Goal: Find specific fact: Find specific fact

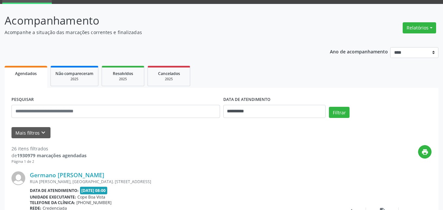
scroll to position [66, 0]
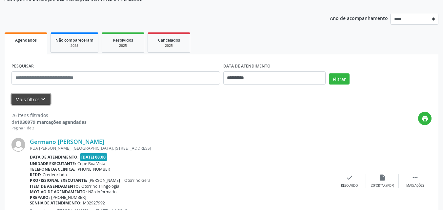
click at [44, 99] on icon "keyboard_arrow_down" at bounding box center [43, 99] width 7 height 7
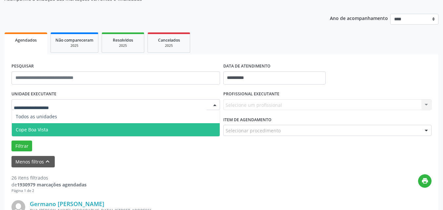
click at [54, 130] on span "Cope Boa Vista" at bounding box center [116, 129] width 208 height 13
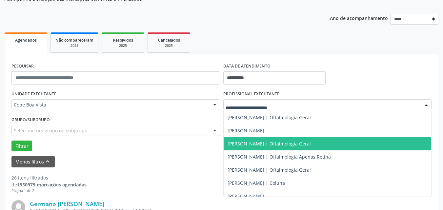
scroll to position [197, 0]
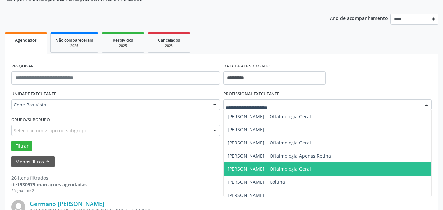
click at [240, 166] on span "[PERSON_NAME] | Oftalmologia Geral" at bounding box center [269, 169] width 83 height 6
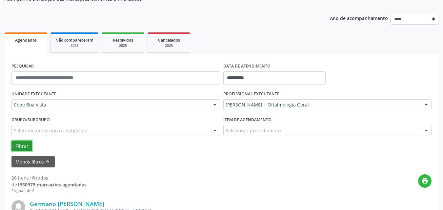
click at [18, 147] on button "Filtrar" at bounding box center [21, 146] width 21 height 11
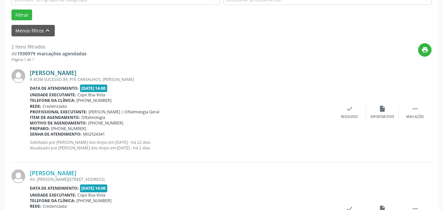
click at [58, 71] on link "[PERSON_NAME]" at bounding box center [53, 72] width 47 height 7
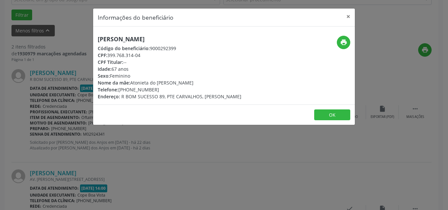
drag, startPoint x: 107, startPoint y: 56, endPoint x: 154, endPoint y: 52, distance: 46.7
click at [154, 52] on div "CPF: 399.768.314-04" at bounding box center [170, 55] width 144 height 7
copy div "399.768.314-04"
click at [66, 190] on div "Informações do beneficiário × [PERSON_NAME] Código do beneficiário: 9000292399 …" at bounding box center [224, 105] width 448 height 210
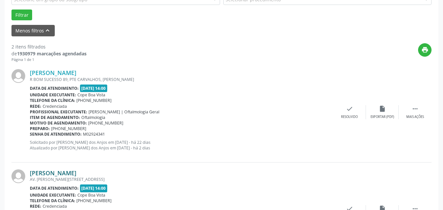
click at [58, 173] on link "[PERSON_NAME]" at bounding box center [53, 173] width 47 height 7
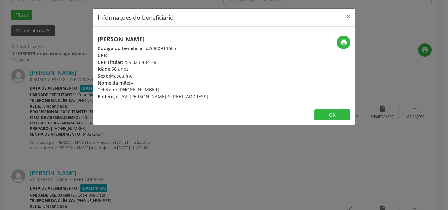
click at [124, 39] on h5 "[PERSON_NAME]" at bounding box center [153, 39] width 110 height 7
copy div "[PERSON_NAME]"
click at [343, 43] on icon "print" at bounding box center [343, 42] width 7 height 7
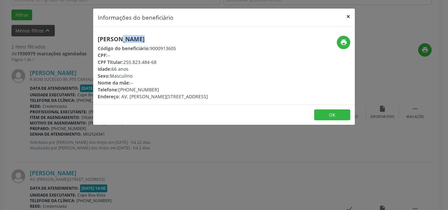
click at [350, 19] on button "×" at bounding box center [348, 17] width 13 height 16
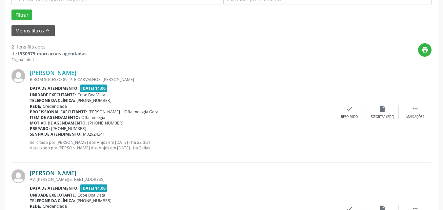
click at [59, 173] on link "[PERSON_NAME]" at bounding box center [53, 173] width 47 height 7
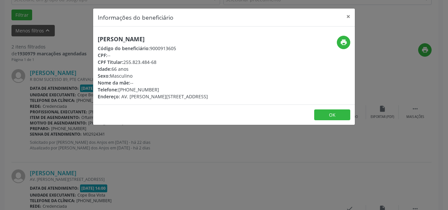
drag, startPoint x: 125, startPoint y: 63, endPoint x: 168, endPoint y: 61, distance: 43.0
click at [168, 61] on div "CPF Titular: 255.823.484-68" at bounding box center [153, 62] width 110 height 7
copy div "255.823.484-68"
click at [55, 87] on div "Informações do beneficiário × [PERSON_NAME] Código do beneficiário: 9000913605 …" at bounding box center [224, 105] width 448 height 210
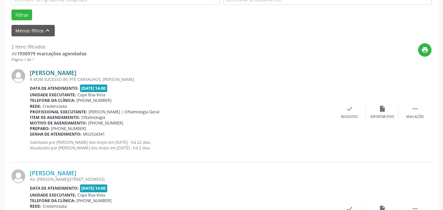
click at [59, 75] on link "[PERSON_NAME]" at bounding box center [53, 72] width 47 height 7
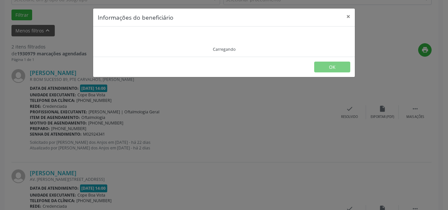
click at [59, 75] on div "Informações do beneficiário × Carregando OK" at bounding box center [224, 105] width 448 height 210
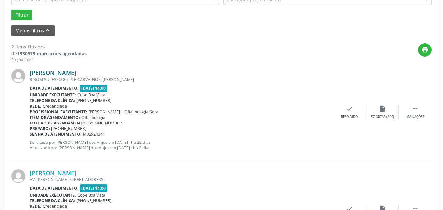
click at [60, 75] on link "[PERSON_NAME]" at bounding box center [53, 72] width 47 height 7
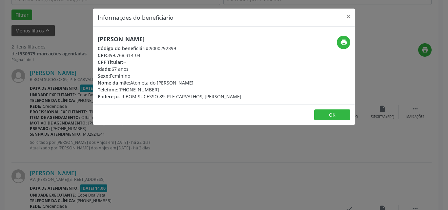
click at [121, 56] on div "CPF: 399.768.314-04" at bounding box center [170, 55] width 144 height 7
click at [120, 56] on div "CPF: 399.768.314-04" at bounding box center [170, 55] width 144 height 7
click at [124, 54] on div "CPF: 399.768.314-04" at bounding box center [170, 55] width 144 height 7
drag, startPoint x: 109, startPoint y: 55, endPoint x: 142, endPoint y: 55, distance: 33.1
click at [142, 55] on div "CPF: 399.768.314-04" at bounding box center [170, 55] width 144 height 7
